Goal: Transaction & Acquisition: Obtain resource

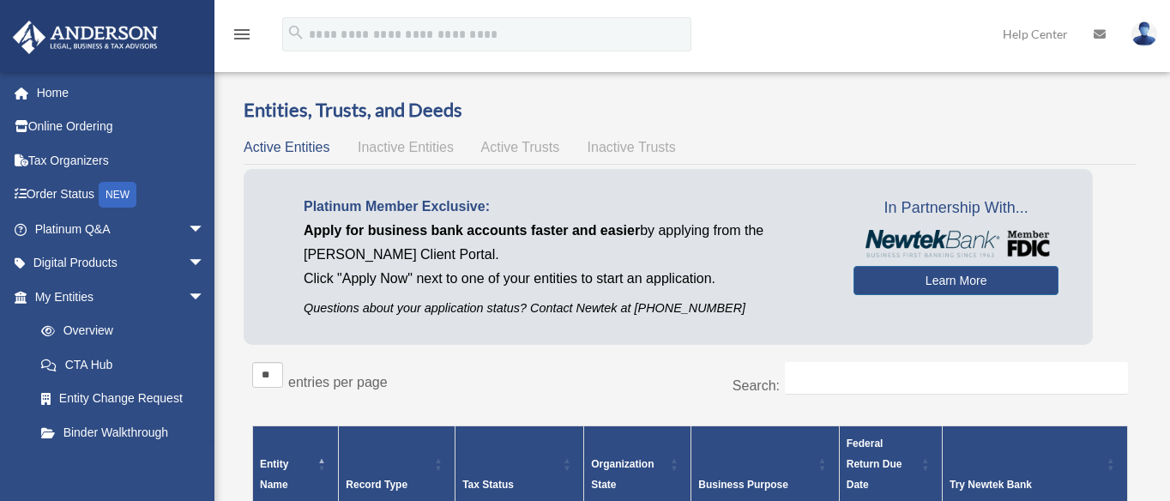
scroll to position [107, 0]
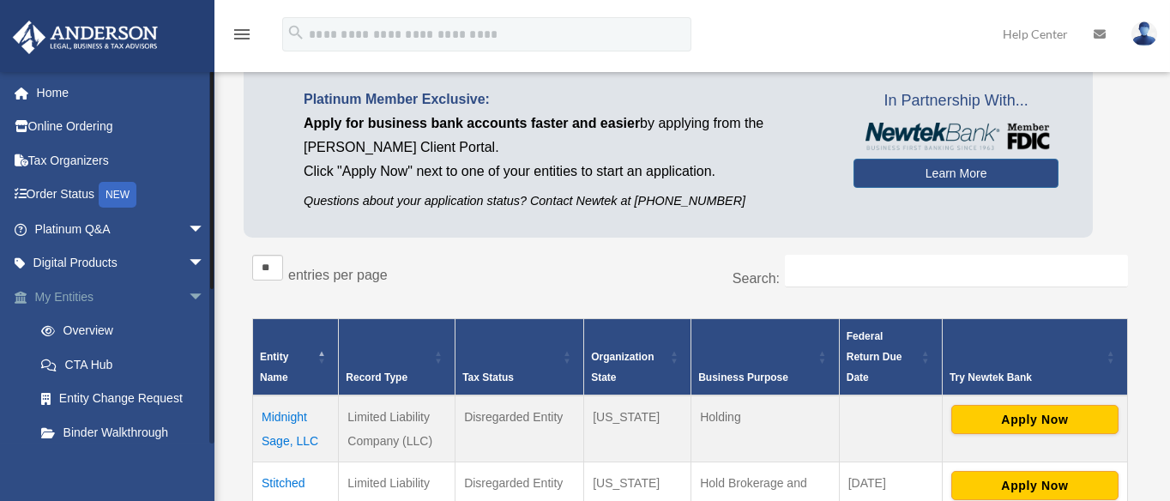
click at [188, 292] on span "arrow_drop_down" at bounding box center [205, 297] width 34 height 35
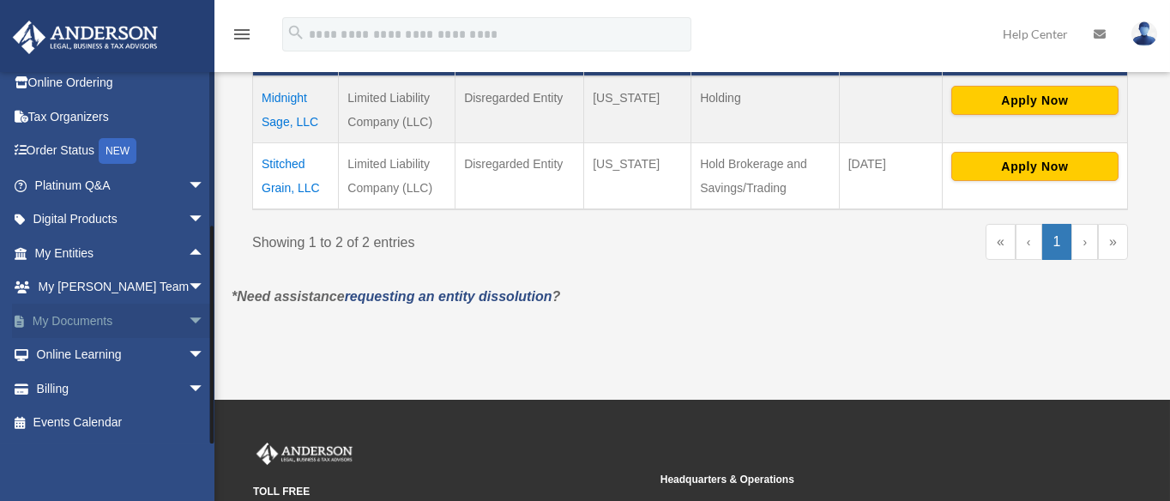
scroll to position [429, 0]
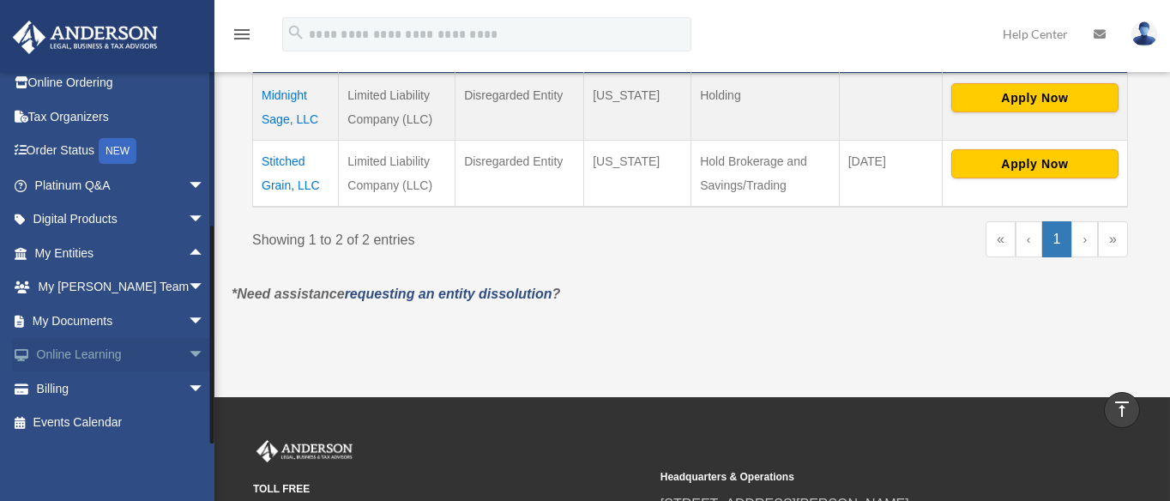
click at [188, 355] on span "arrow_drop_down" at bounding box center [205, 355] width 34 height 35
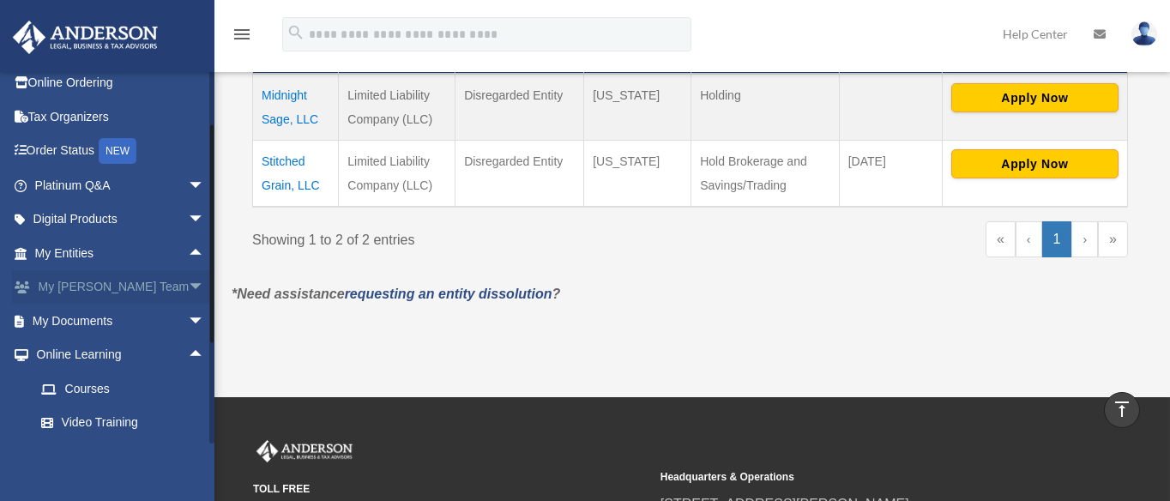
scroll to position [145, 0]
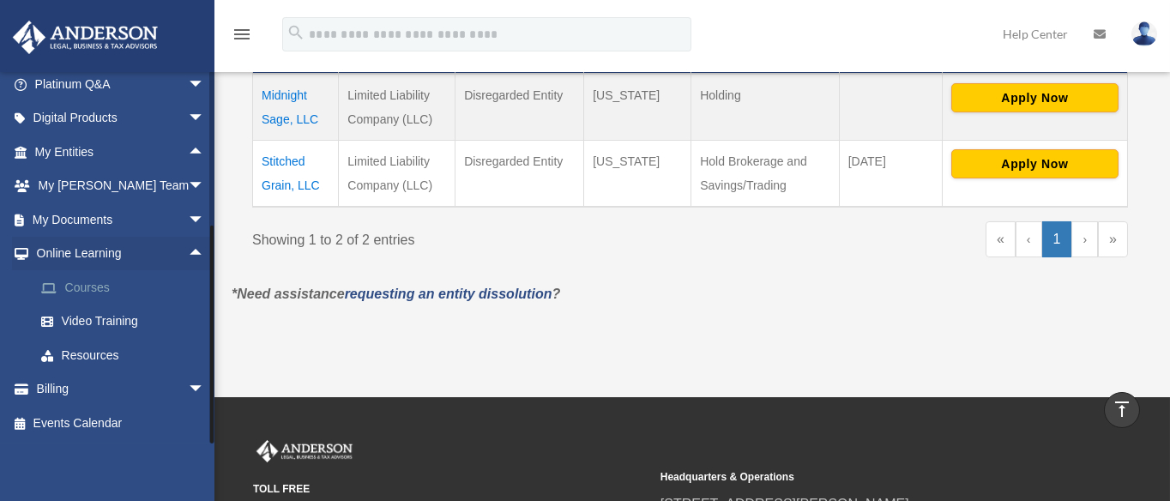
click at [94, 286] on link "Courses" at bounding box center [127, 287] width 207 height 34
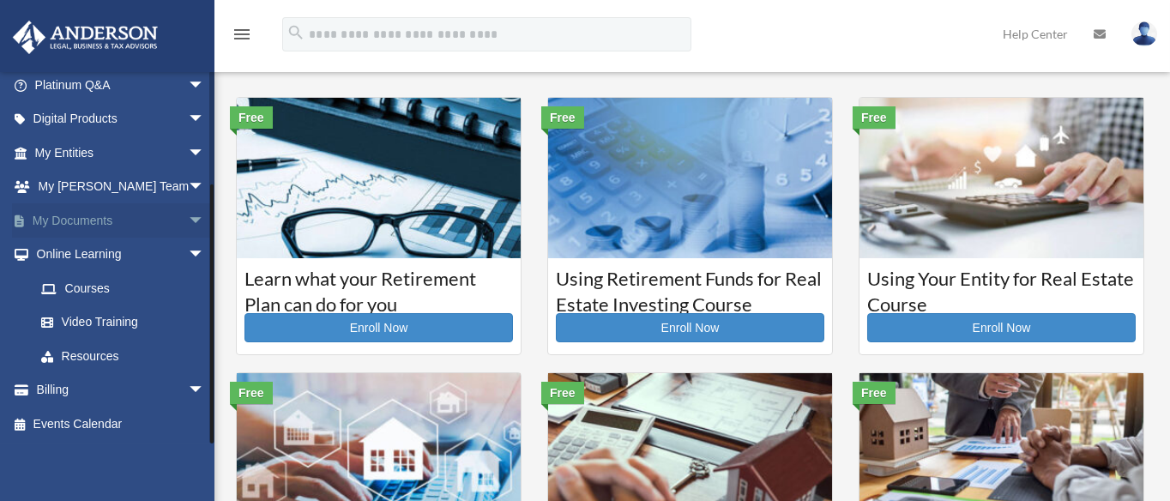
scroll to position [145, 0]
click at [94, 323] on link "Video Training" at bounding box center [127, 322] width 207 height 34
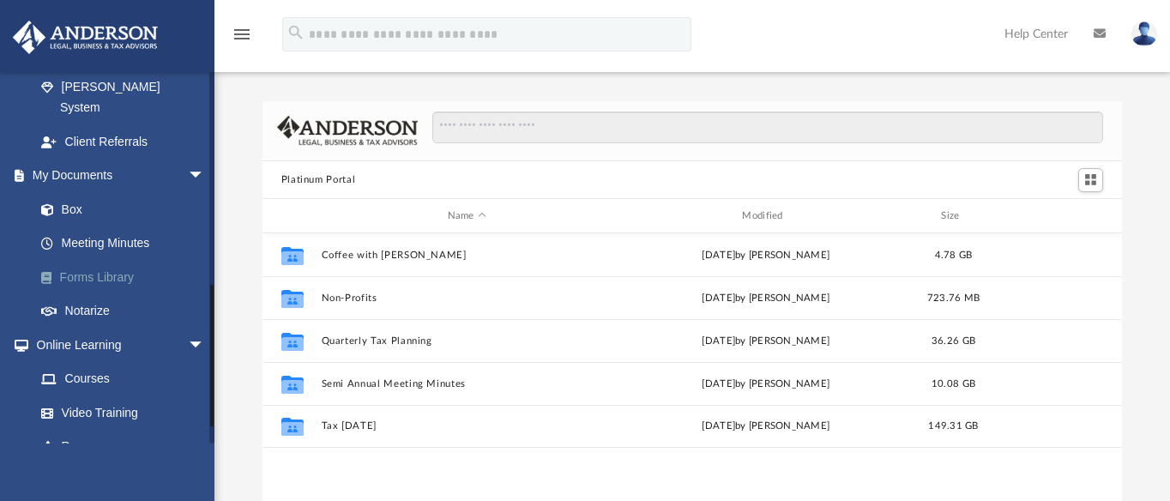
scroll to position [586, 0]
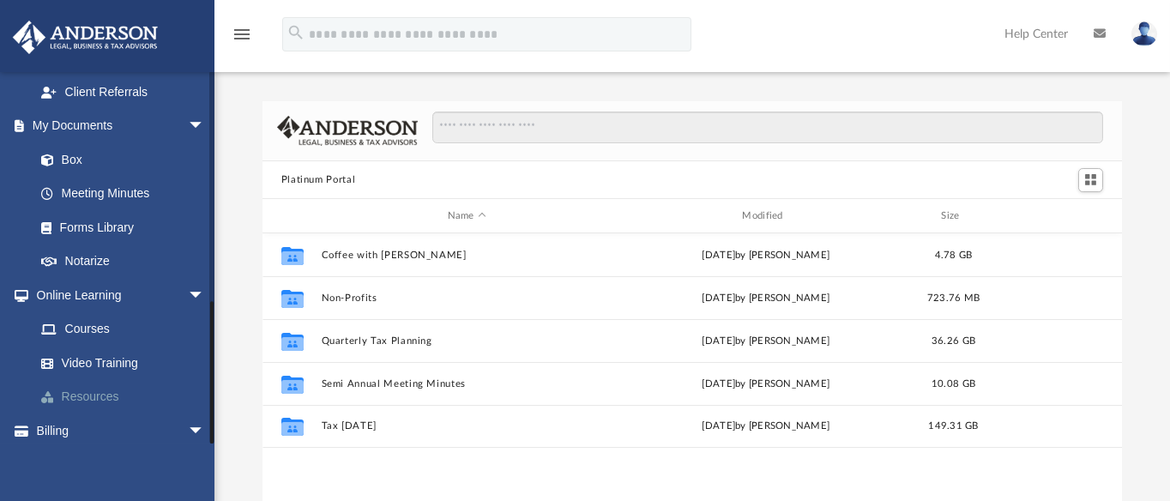
click at [94, 380] on link "Resources" at bounding box center [127, 397] width 207 height 34
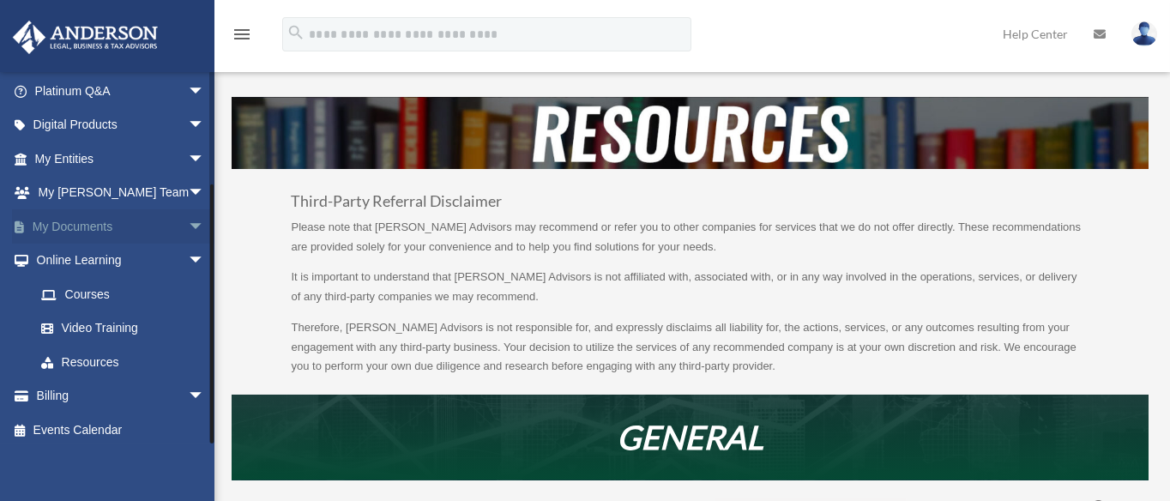
scroll to position [145, 0]
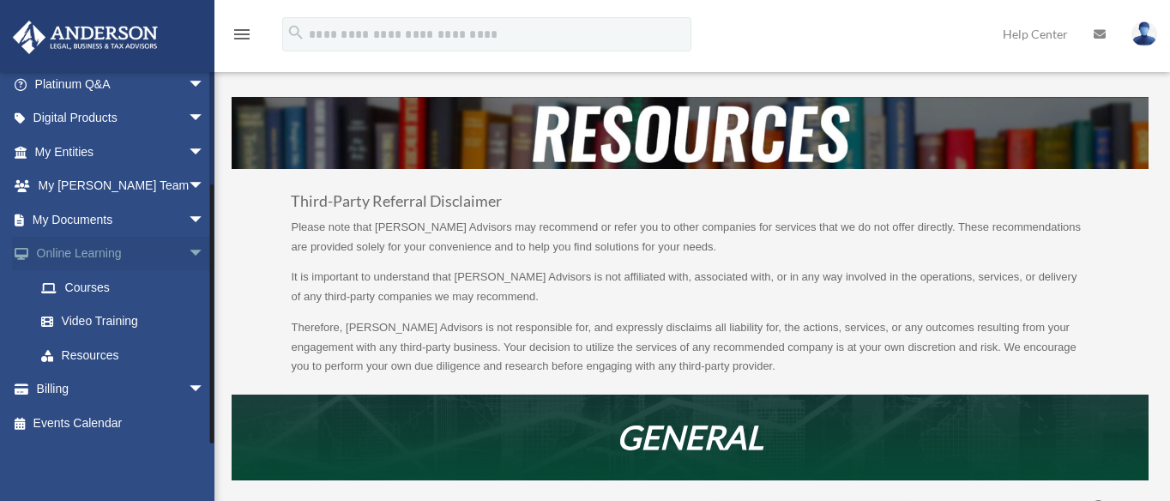
click at [188, 250] on span "arrow_drop_down" at bounding box center [205, 254] width 34 height 35
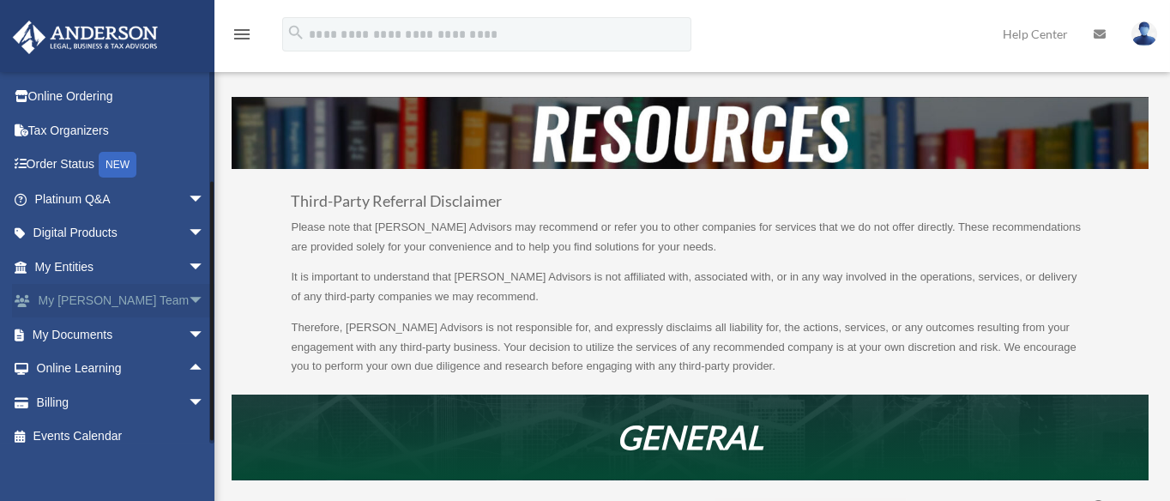
scroll to position [44, 0]
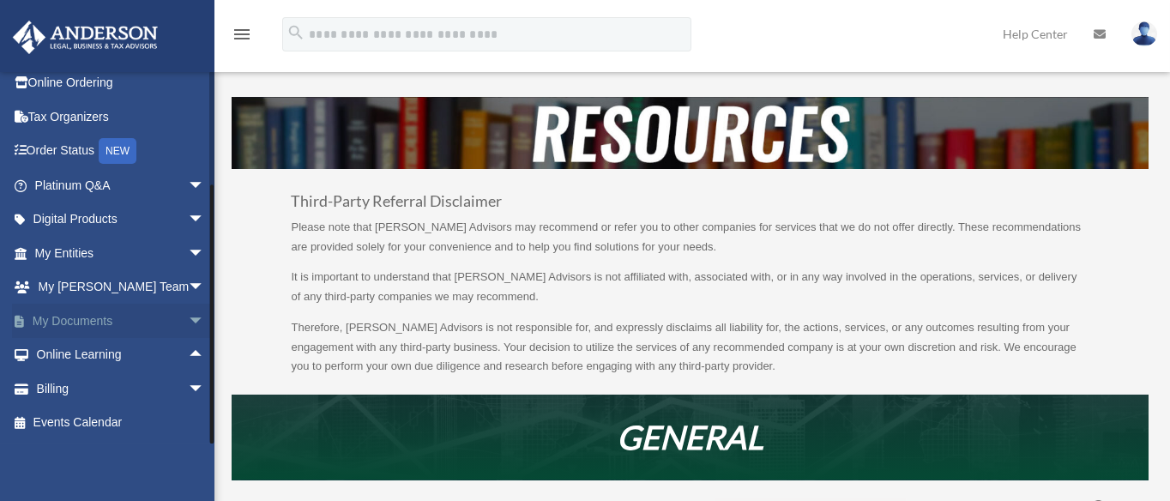
click at [117, 317] on link "My Documents arrow_drop_down" at bounding box center [121, 321] width 219 height 34
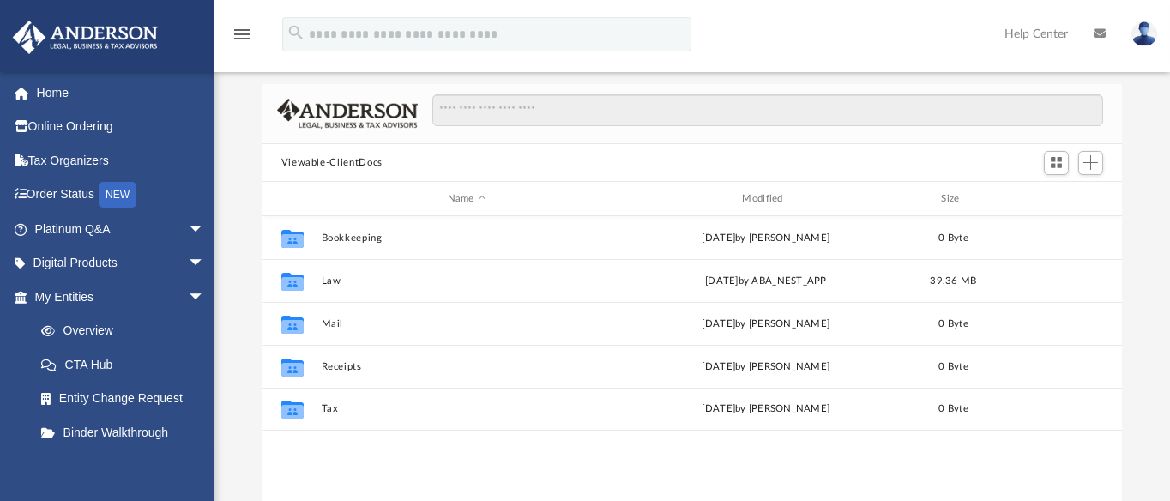
scroll to position [107, 0]
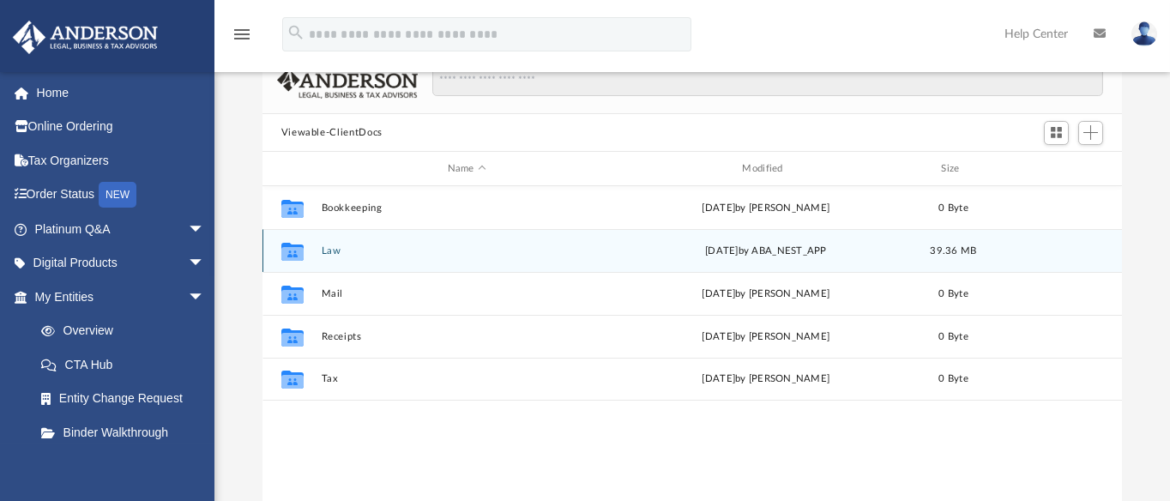
click at [290, 253] on icon "grid" at bounding box center [292, 252] width 22 height 18
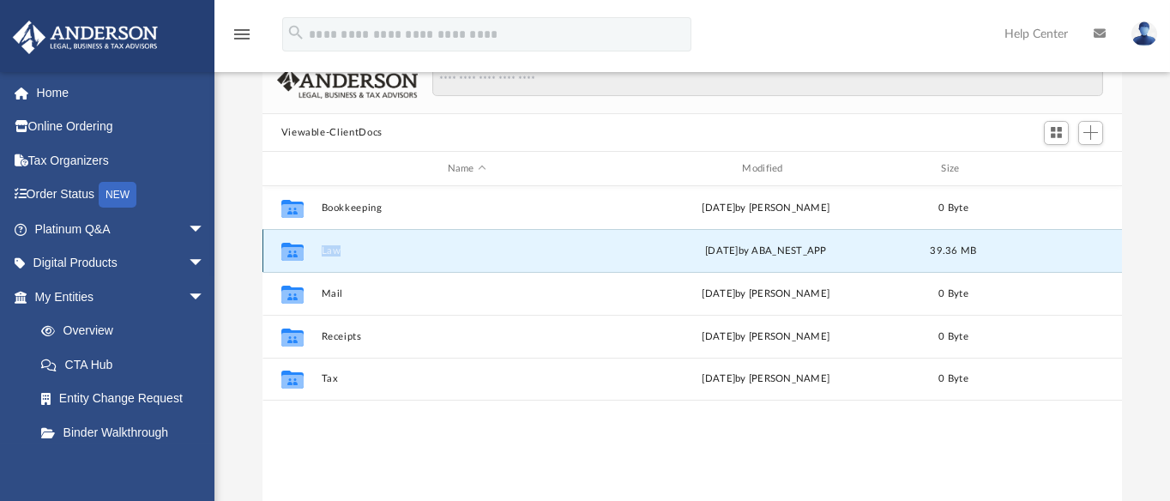
click at [290, 253] on icon "grid" at bounding box center [292, 252] width 22 height 18
click at [332, 250] on button "Law" at bounding box center [467, 250] width 292 height 11
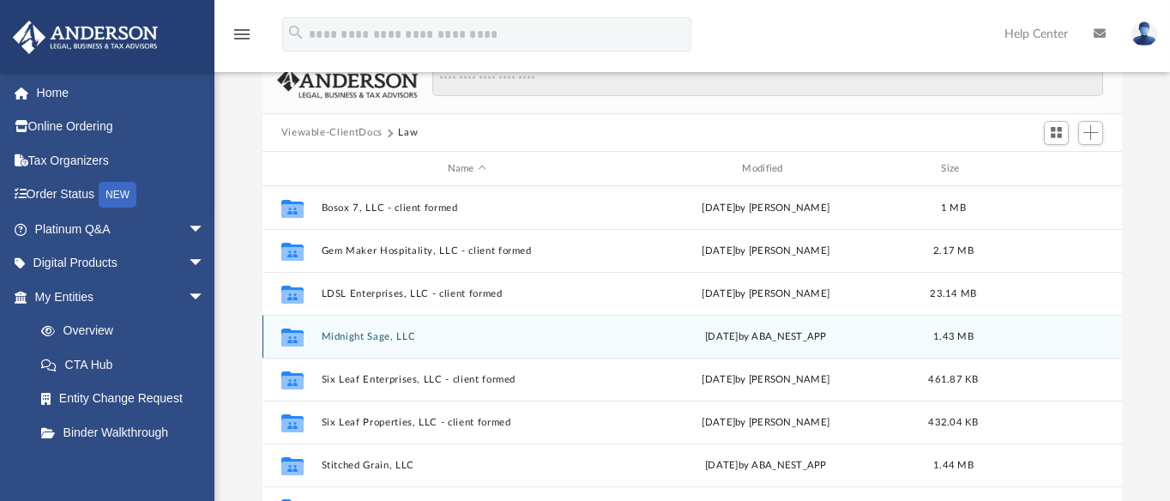
click at [361, 334] on button "Midnight Sage, LLC" at bounding box center [467, 336] width 292 height 11
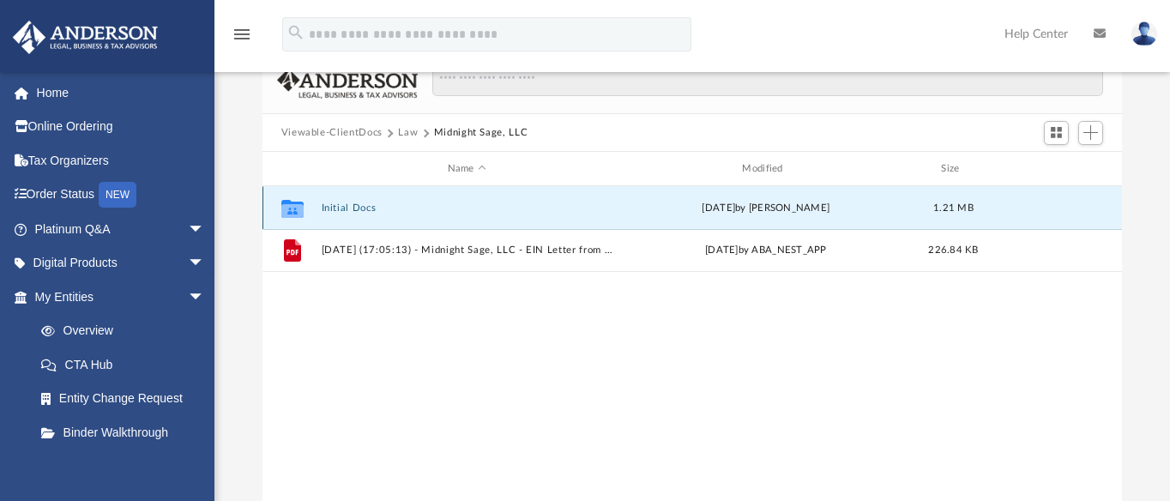
click at [358, 208] on button "Initial Docs" at bounding box center [467, 207] width 292 height 11
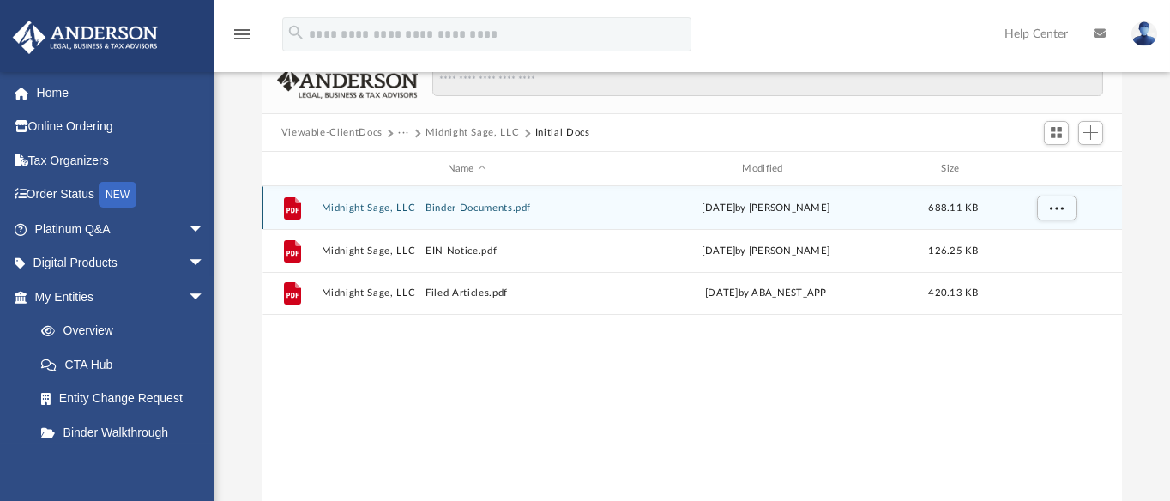
click at [353, 206] on button "Midnight Sage, LLC - Binder Documents.pdf" at bounding box center [467, 207] width 292 height 11
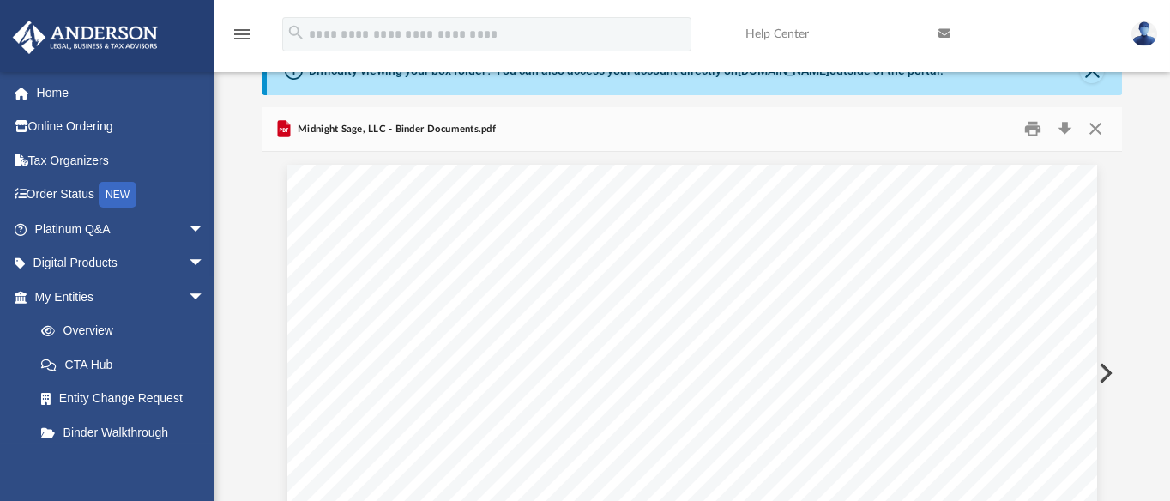
scroll to position [0, 0]
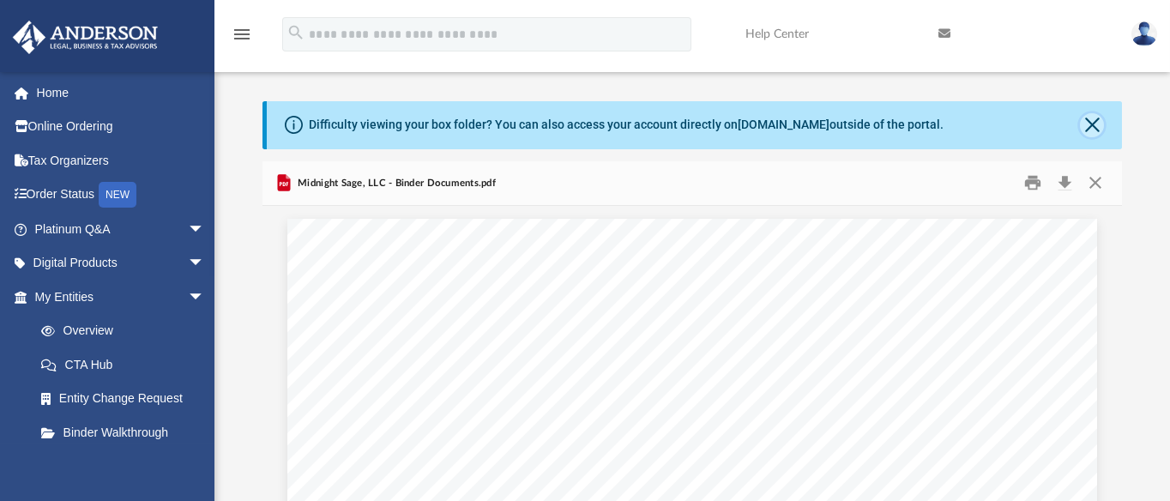
click at [1094, 128] on button "Close" at bounding box center [1092, 125] width 24 height 24
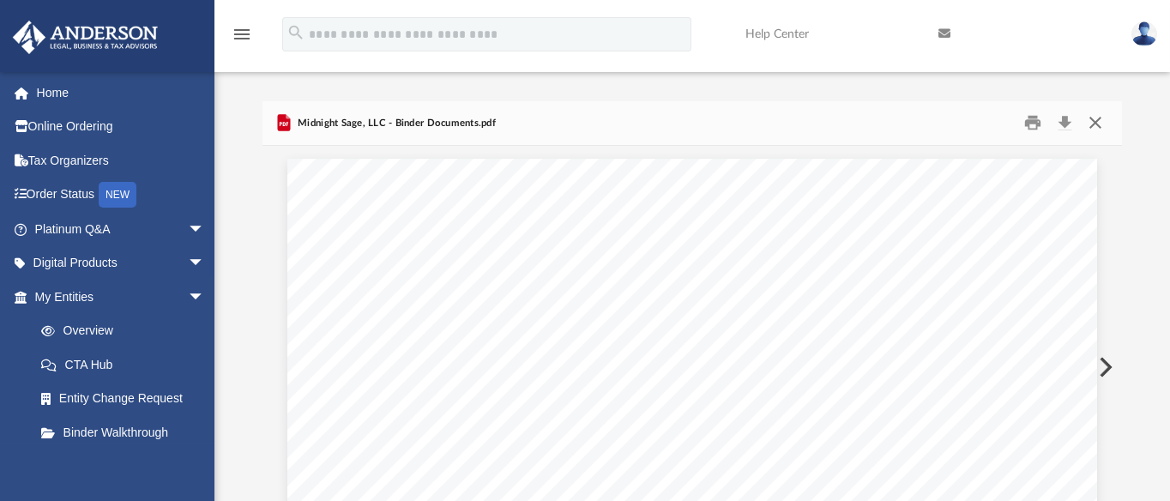
click at [1096, 124] on button "Close" at bounding box center [1095, 123] width 31 height 27
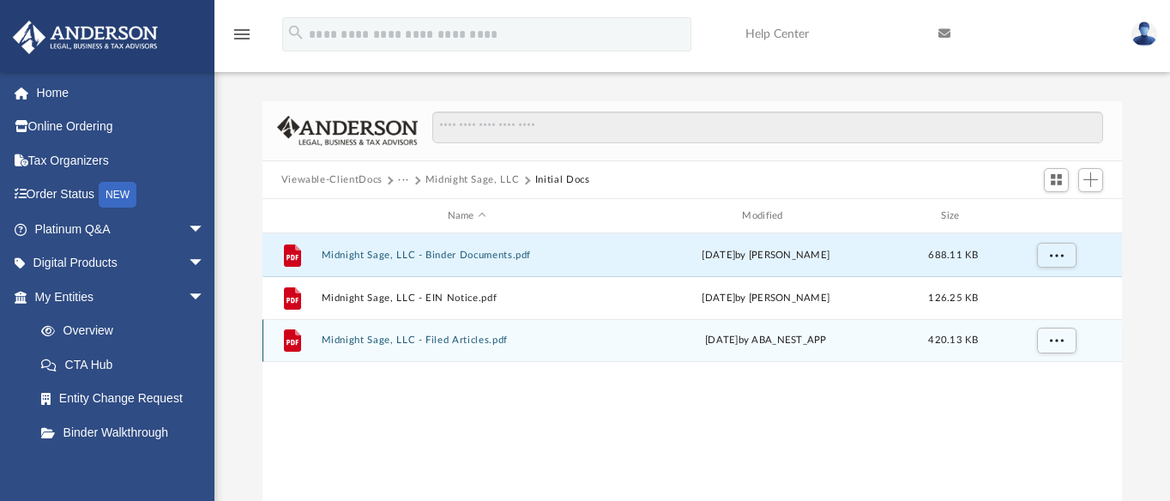
click at [358, 346] on button "Midnight Sage, LLC - Filed Articles.pdf" at bounding box center [467, 340] width 292 height 11
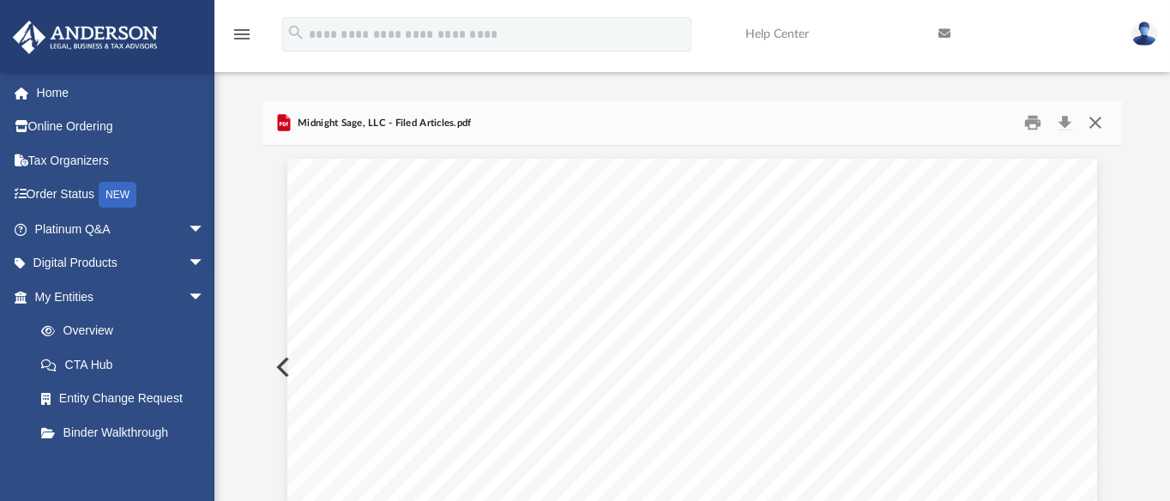
click at [1095, 123] on button "Close" at bounding box center [1095, 123] width 31 height 27
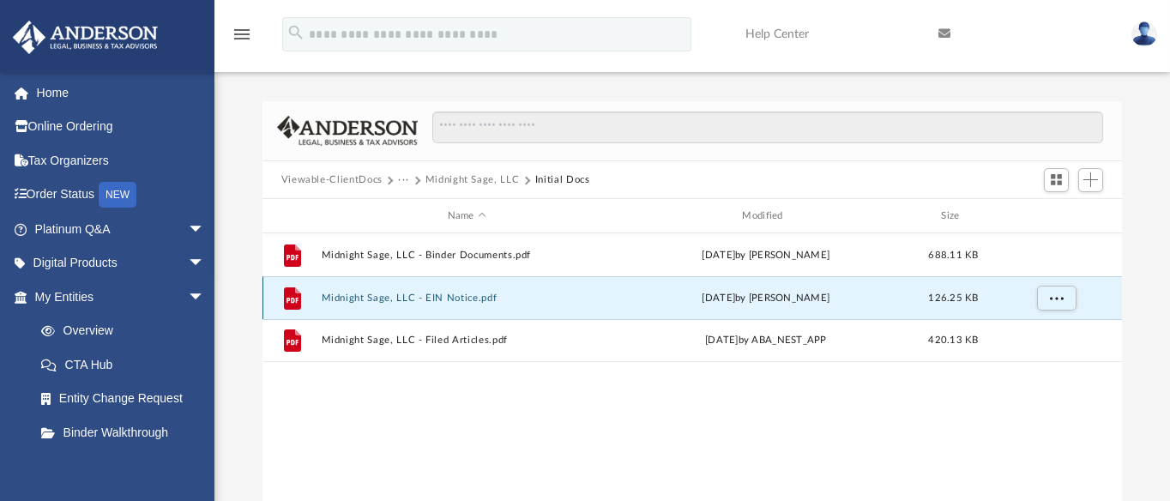
click at [353, 294] on button "Midnight Sage, LLC - EIN Notice.pdf" at bounding box center [467, 298] width 292 height 11
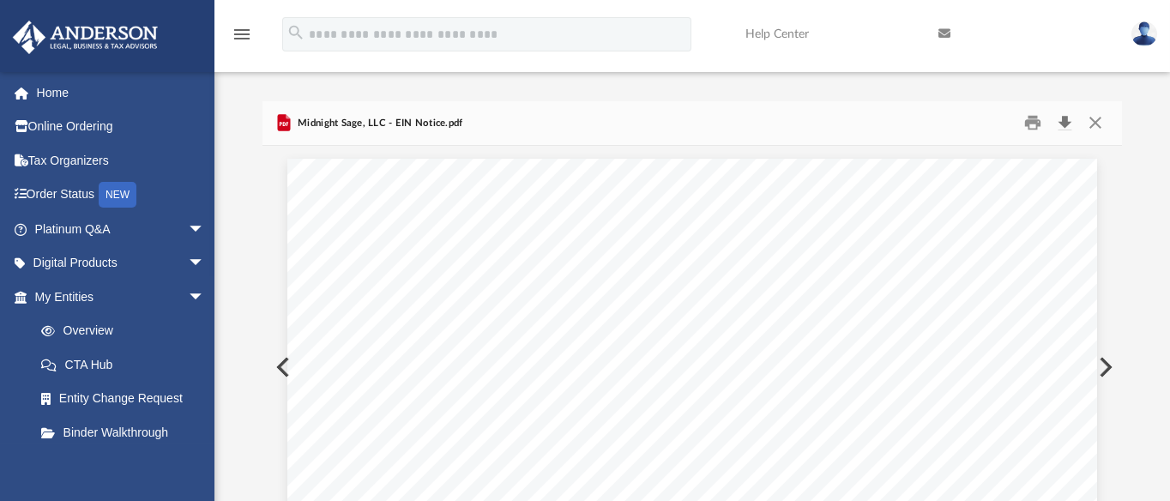
click at [1065, 123] on button "Download" at bounding box center [1064, 123] width 31 height 27
